Goal: Check status

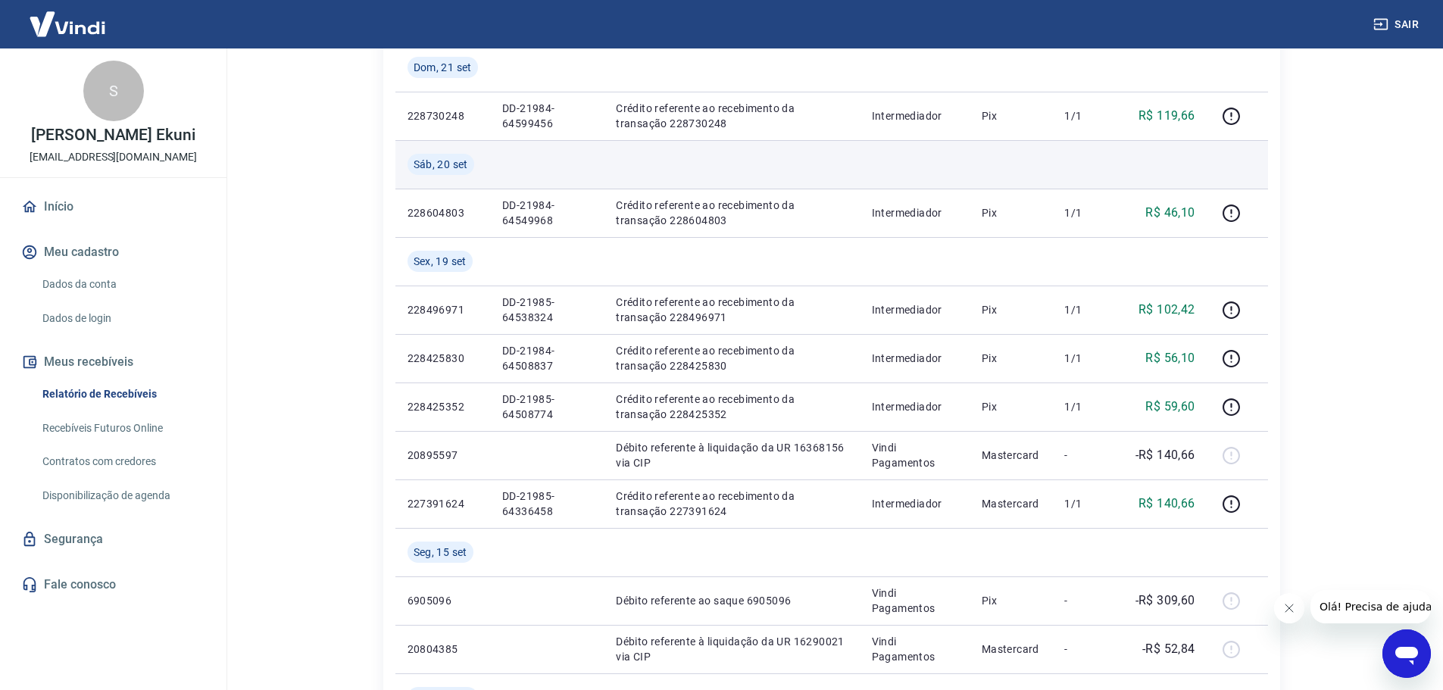
scroll to position [303, 0]
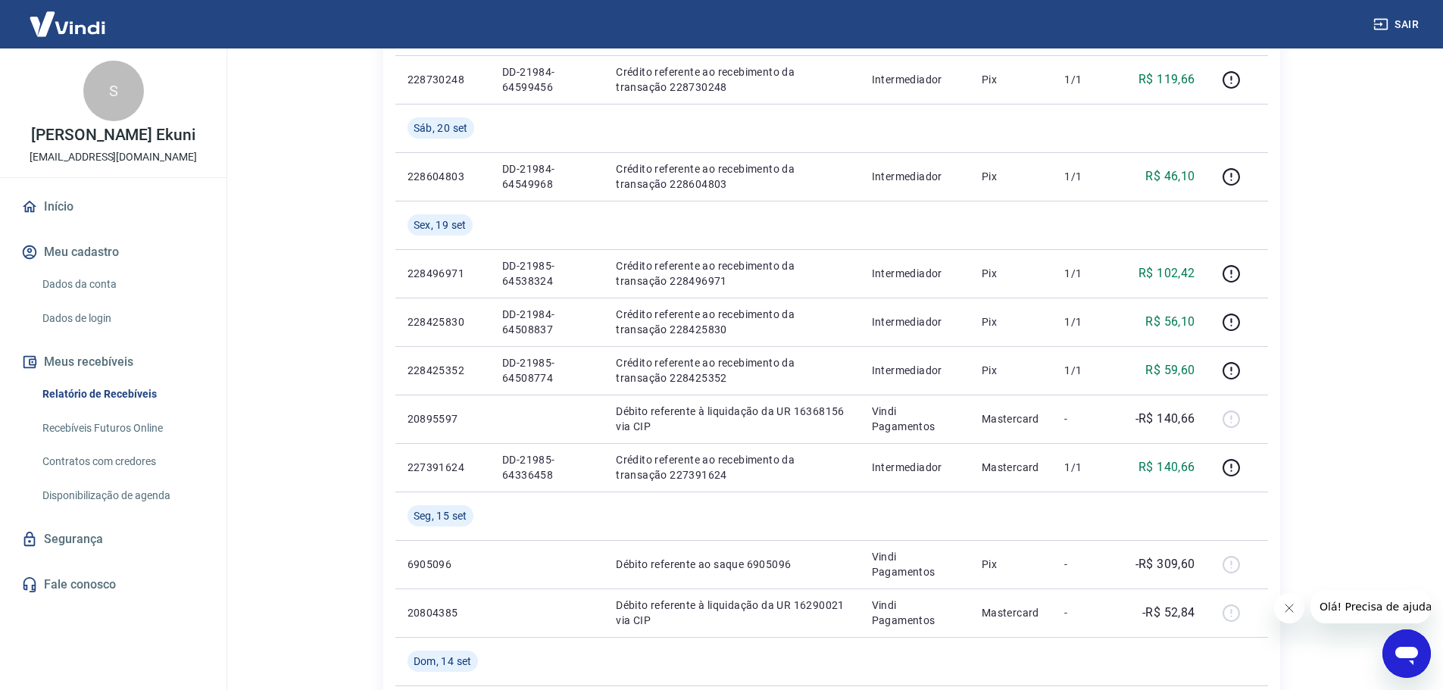
click at [1318, 213] on main "Início / Meus Recebíveis / Relatório de Recebíveis Relatório de Recebíveis Saib…" at bounding box center [831, 66] width 1223 height 641
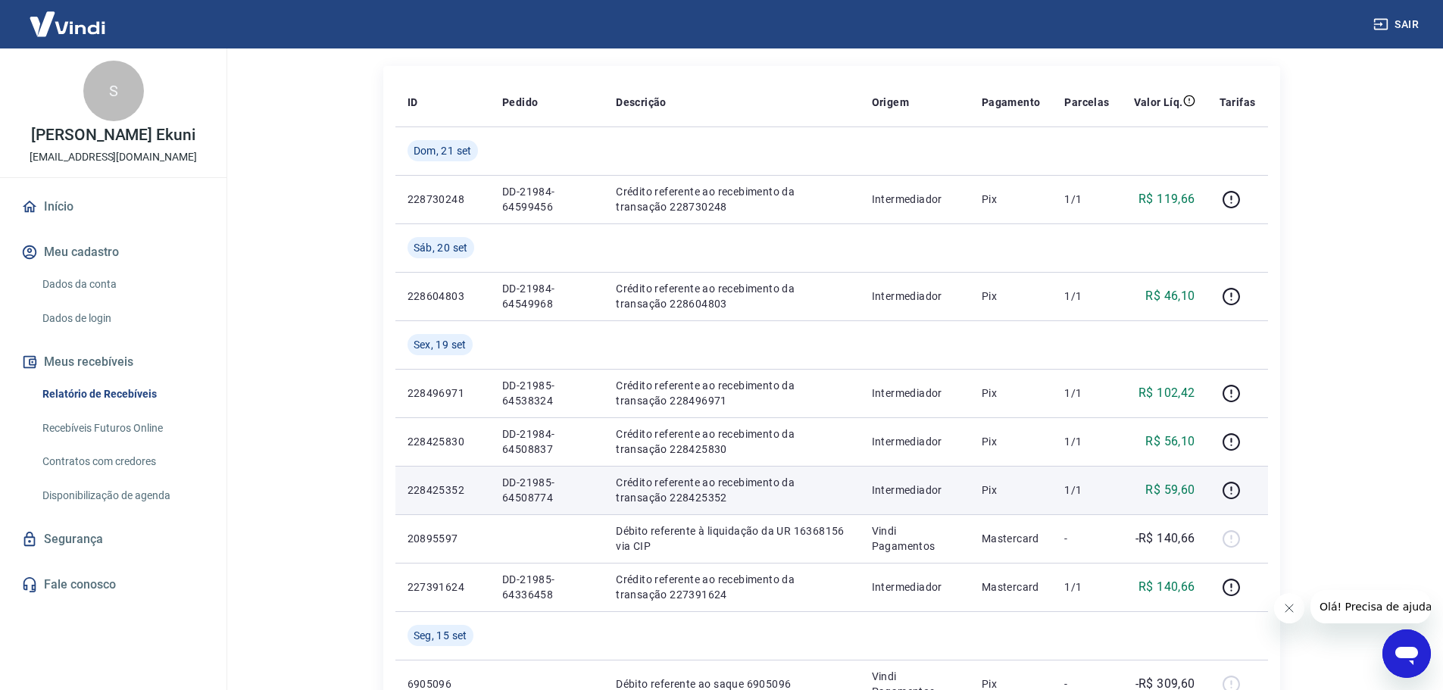
scroll to position [151, 0]
